Goal: Find contact information: Find contact information

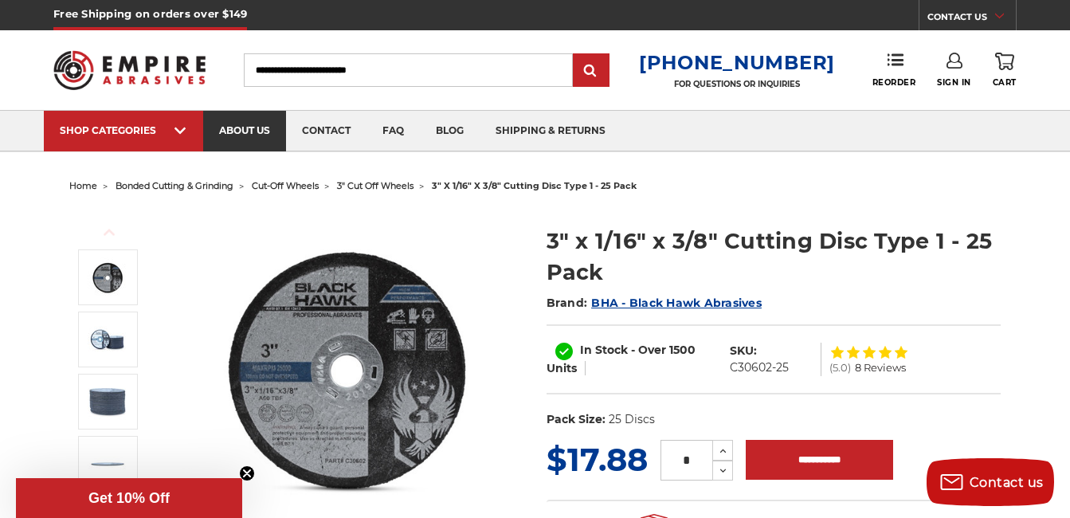
click at [260, 134] on link "about us" at bounding box center [244, 131] width 83 height 41
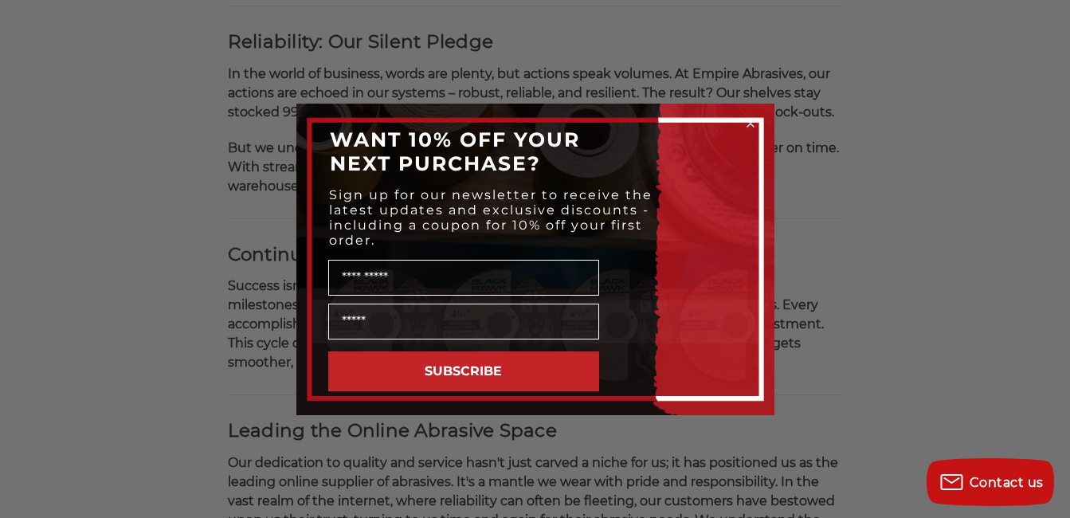
scroll to position [956, 0]
click at [749, 123] on icon "Close dialog" at bounding box center [750, 123] width 6 height 6
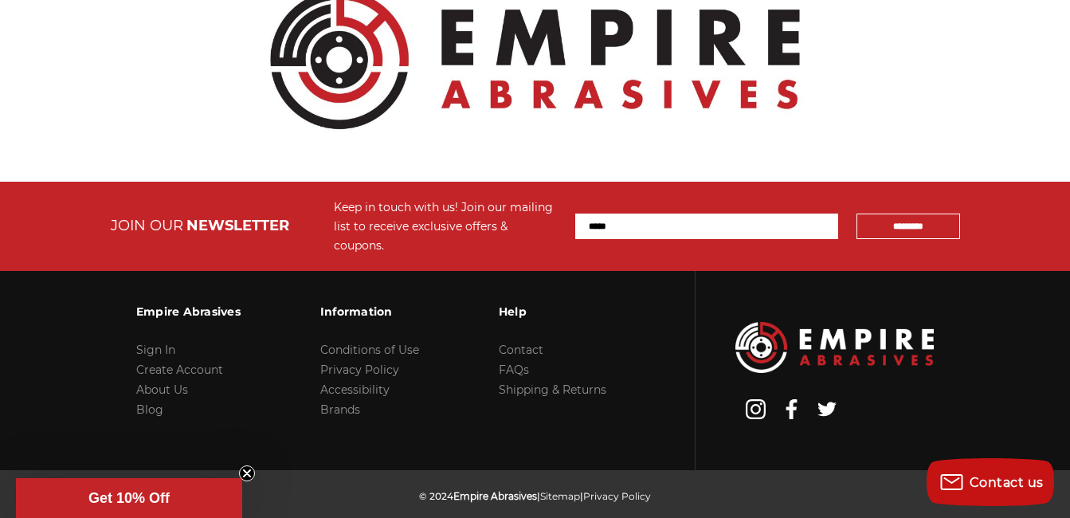
scroll to position [1973, 0]
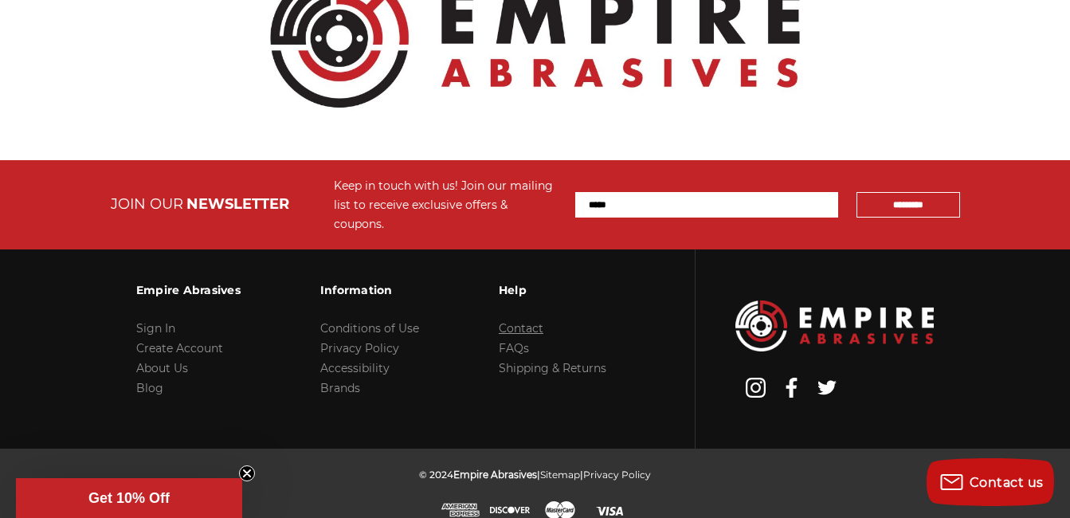
click at [523, 321] on link "Contact" at bounding box center [521, 328] width 45 height 14
